Goal: Task Accomplishment & Management: Use online tool/utility

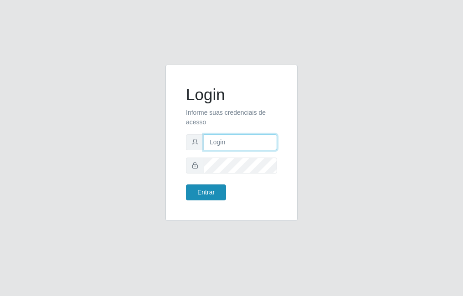
type input "raiane@B7"
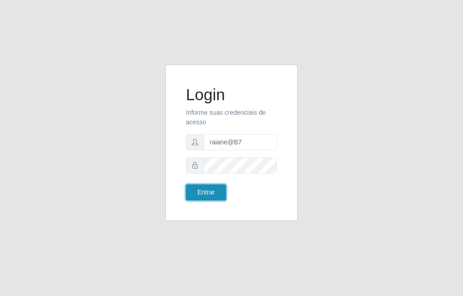
click at [207, 193] on button "Entrar" at bounding box center [206, 192] width 40 height 16
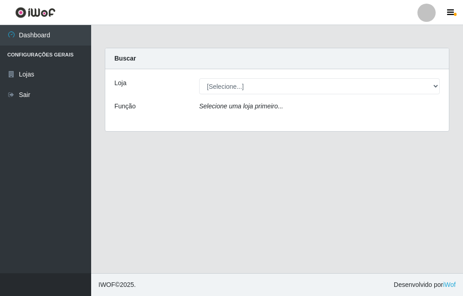
click at [224, 94] on div "Loja [Selecione...] Bemais Supermercados - B7 Oitizeiro Função Selecione uma lo…" at bounding box center [276, 100] width 343 height 62
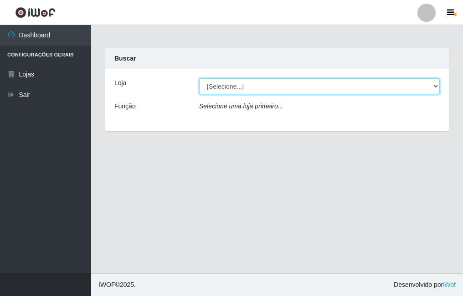
click at [228, 91] on select "[Selecione...] Bemais Supermercados - B7 Oitizeiro" at bounding box center [319, 86] width 240 height 16
select select "411"
click at [199, 78] on select "[Selecione...] Bemais Supermercados - B7 Oitizeiro" at bounding box center [319, 86] width 240 height 16
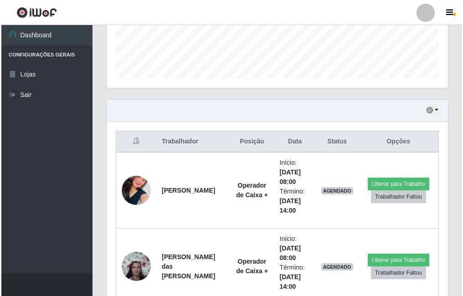
scroll to position [364, 0]
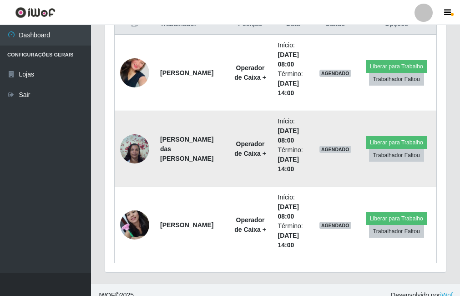
click at [133, 146] on img at bounding box center [134, 148] width 29 height 39
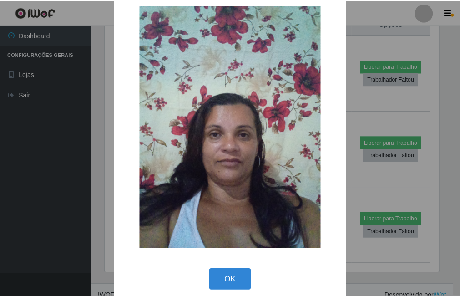
scroll to position [26, 0]
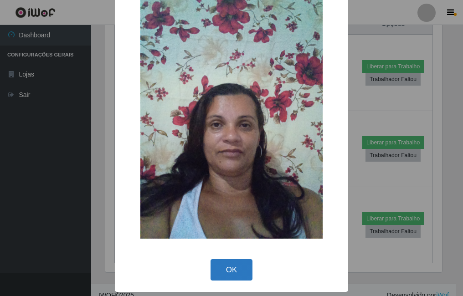
click at [233, 271] on button "OK" at bounding box center [231, 269] width 42 height 21
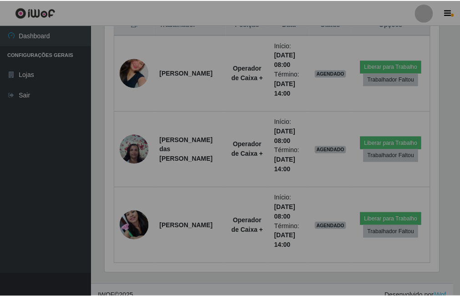
scroll to position [189, 341]
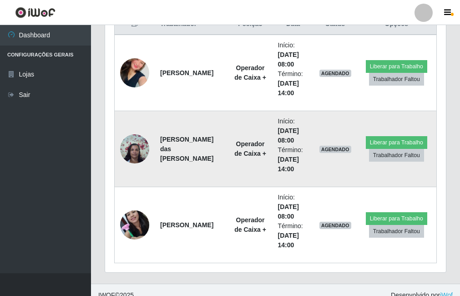
click at [136, 143] on img at bounding box center [134, 148] width 29 height 39
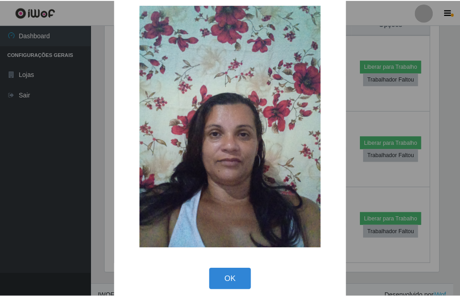
scroll to position [26, 0]
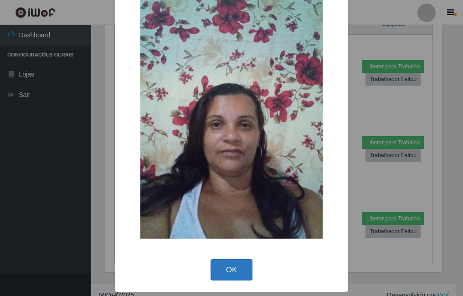
click at [224, 271] on button "OK" at bounding box center [231, 269] width 42 height 21
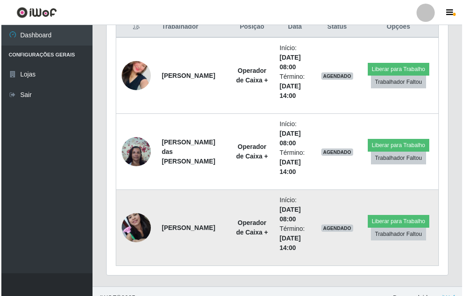
scroll to position [364, 0]
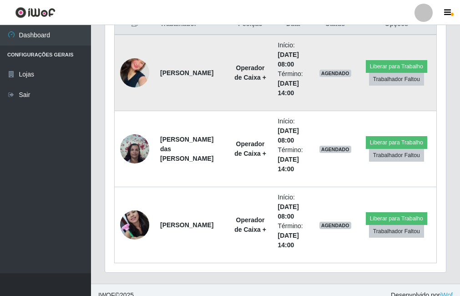
click at [138, 69] on img at bounding box center [134, 73] width 29 height 52
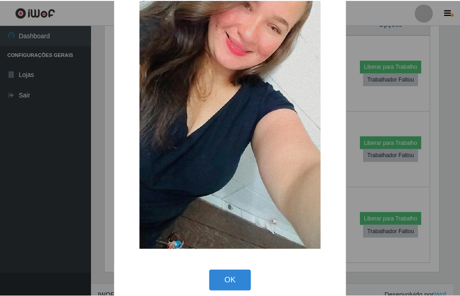
scroll to position [107, 0]
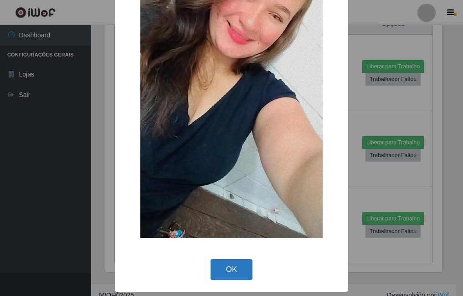
click at [229, 271] on button "OK" at bounding box center [231, 269] width 42 height 21
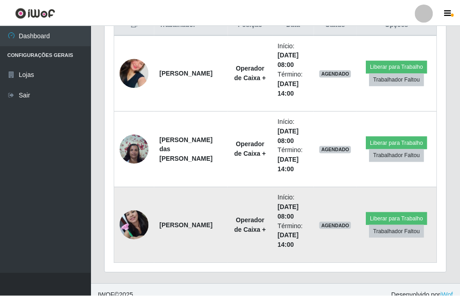
scroll to position [189, 341]
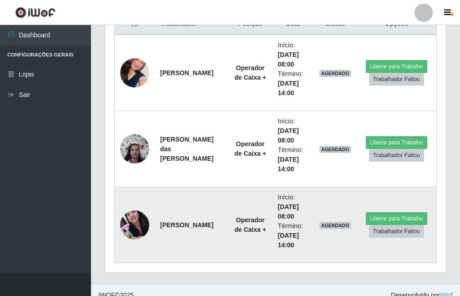
click at [142, 223] on img at bounding box center [134, 224] width 29 height 39
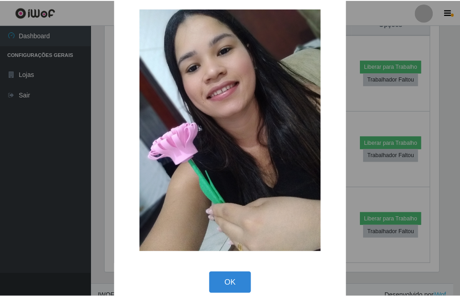
scroll to position [26, 0]
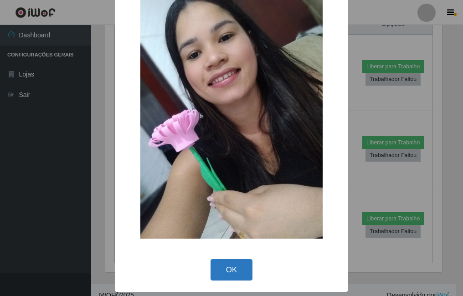
click at [228, 272] on button "OK" at bounding box center [231, 269] width 42 height 21
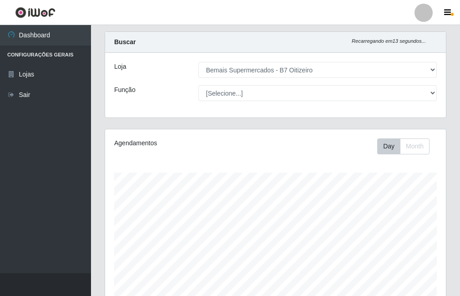
scroll to position [0, 0]
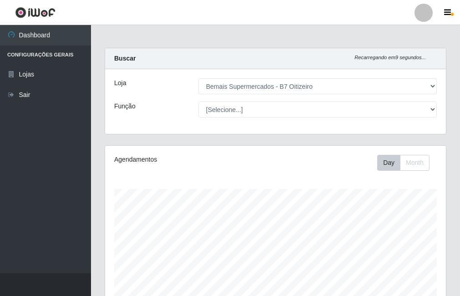
click at [169, 106] on div "Função" at bounding box center [149, 110] width 84 height 16
